Goal: Communication & Community: Share content

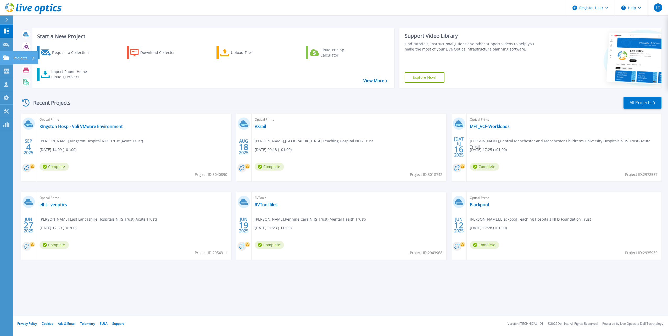
click at [8, 55] on icon at bounding box center [6, 57] width 6 height 4
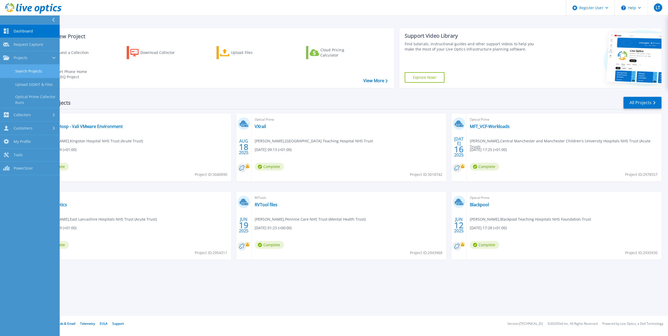
click at [43, 71] on link "Search Projects" at bounding box center [30, 71] width 60 height 13
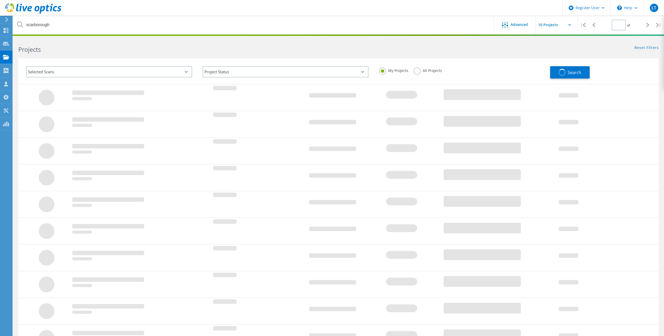
type input "1"
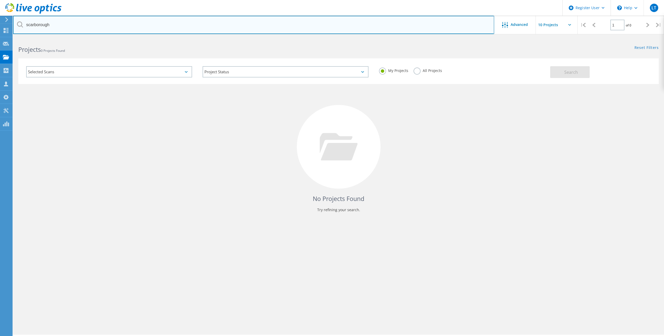
drag, startPoint x: 54, startPoint y: 22, endPoint x: -90, endPoint y: 15, distance: 144.1
click at [0, 15] on html "Register User \n Help Explore Helpful Articles Contact Support LT Dell User Luk…" at bounding box center [332, 175] width 664 height 350
type input "stockport"
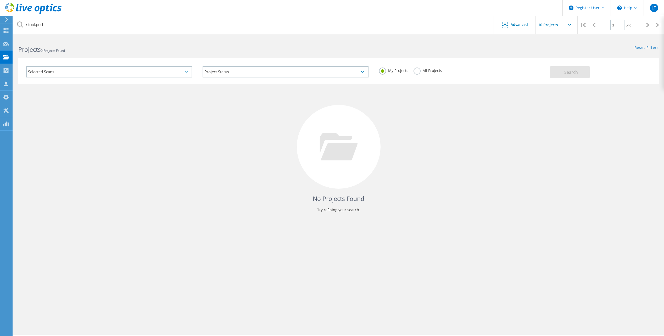
click at [414, 71] on label "All Projects" at bounding box center [428, 70] width 29 height 5
click at [0, 0] on input "All Projects" at bounding box center [0, 0] width 0 height 0
click at [599, 81] on div "Selected Scans Project Status In Progress Complete Published Anonymous Archived…" at bounding box center [338, 71] width 641 height 26
click at [582, 74] on button "Search" at bounding box center [570, 72] width 40 height 12
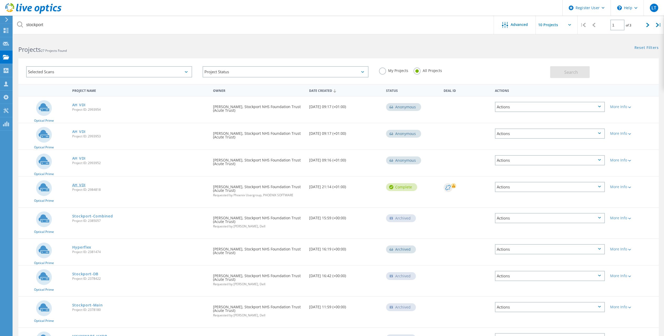
click at [82, 185] on link "AH VDI" at bounding box center [78, 185] width 13 height 4
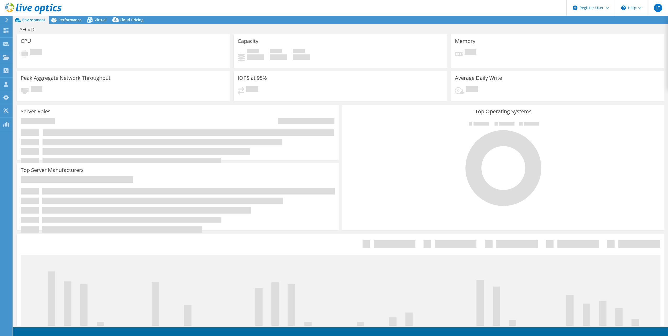
select select "USD"
select select "EULondon"
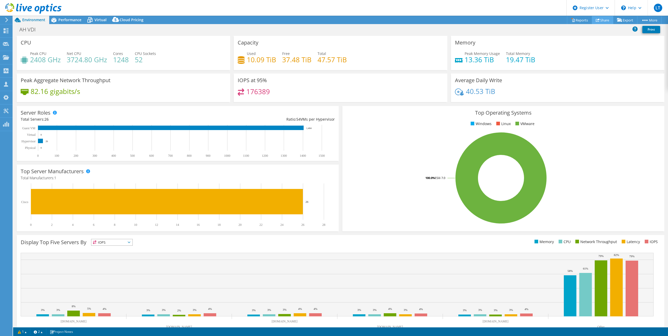
click at [598, 21] on link "Share" at bounding box center [602, 20] width 21 height 8
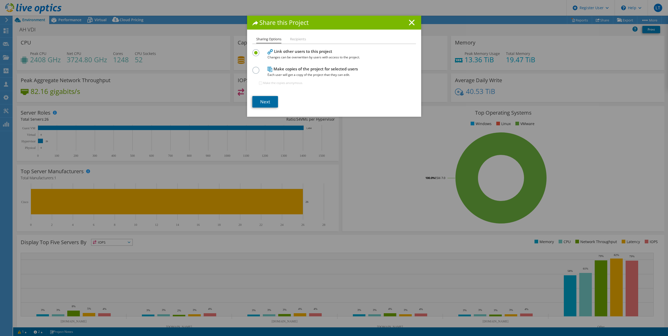
click at [270, 105] on link "Next" at bounding box center [265, 102] width 26 height 12
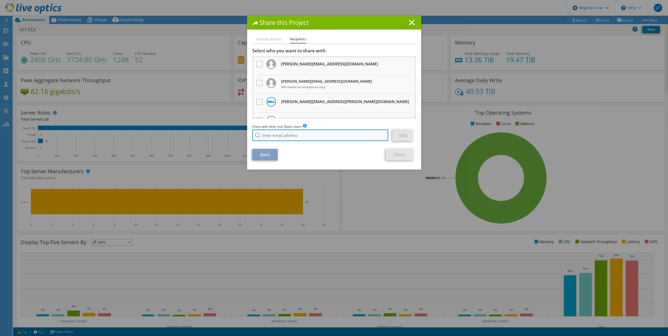
click at [274, 136] on input "search" at bounding box center [320, 136] width 136 height 12
click at [298, 142] on li "Maria.LedezmaViso@dell.com" at bounding box center [293, 139] width 82 height 6
type input "Maria.LedezmaViso@dell.com"
click at [398, 135] on link "Add" at bounding box center [402, 136] width 21 height 12
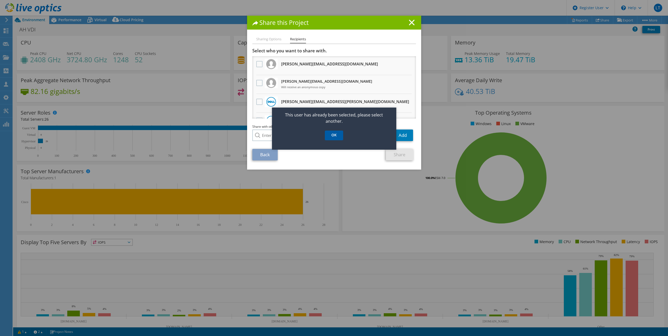
click at [339, 135] on link "OK" at bounding box center [334, 136] width 18 height 10
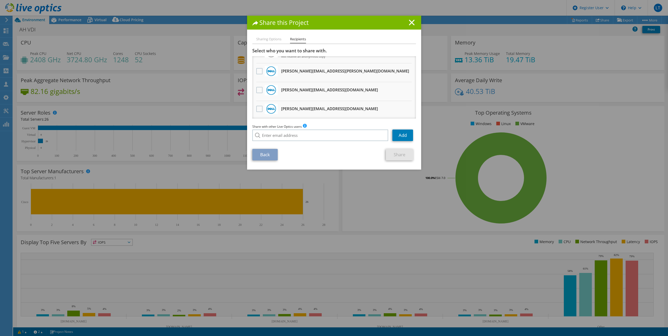
scroll to position [24, 0]
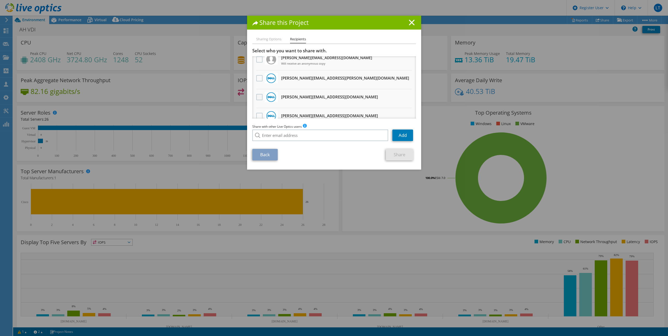
click at [259, 98] on label at bounding box center [260, 97] width 8 height 6
click at [0, 0] on input "checkbox" at bounding box center [0, 0] width 0 height 0
click at [401, 153] on link "Share" at bounding box center [399, 155] width 27 height 12
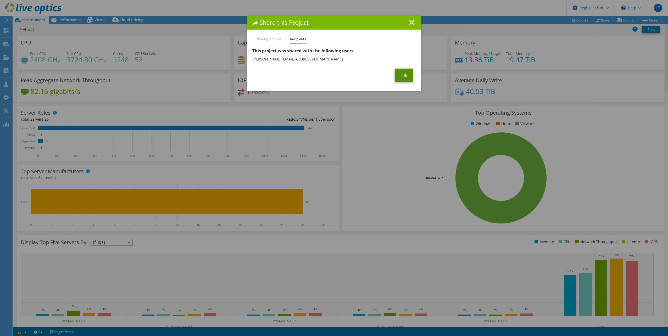
click at [406, 73] on link "Ok" at bounding box center [404, 76] width 18 height 14
